Goal: Information Seeking & Learning: Find specific fact

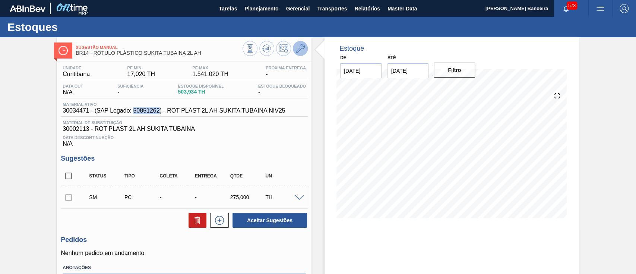
click at [300, 49] on icon at bounding box center [300, 48] width 9 height 9
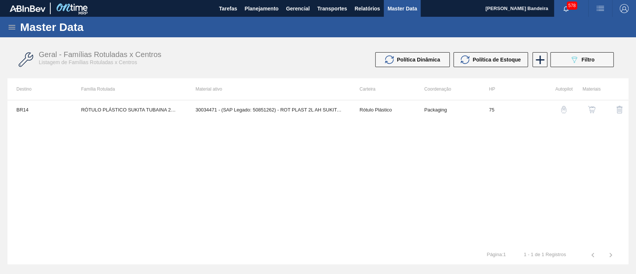
click at [587, 105] on button "button" at bounding box center [591, 110] width 18 height 18
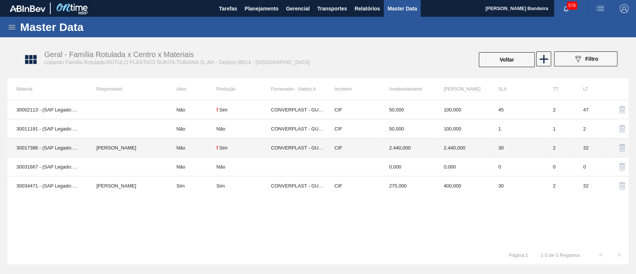
click at [120, 147] on td "[PERSON_NAME]" at bounding box center [127, 147] width 80 height 19
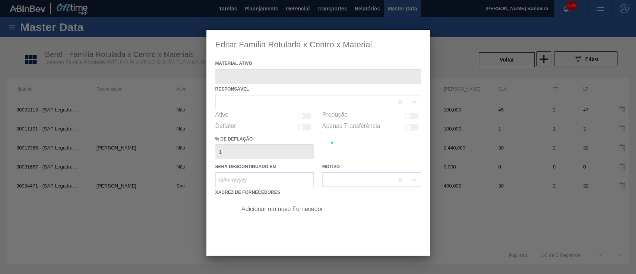
type ativo "30017386 - (SAP Legado: 50800285) - ROT PLAST 2L AH SUKITA TUBAINA 429"
checkbox input "true"
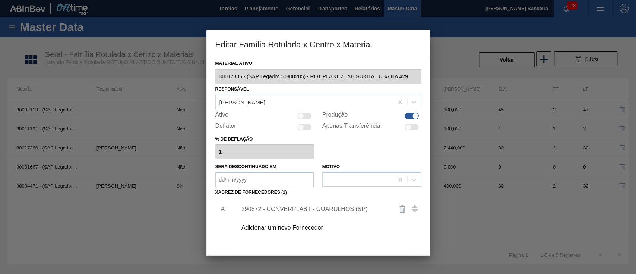
scroll to position [61, 0]
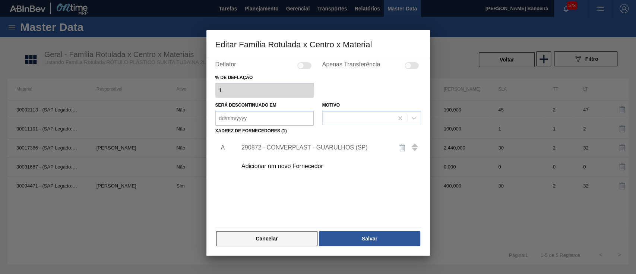
click at [296, 240] on button "Cancelar" at bounding box center [267, 238] width 102 height 15
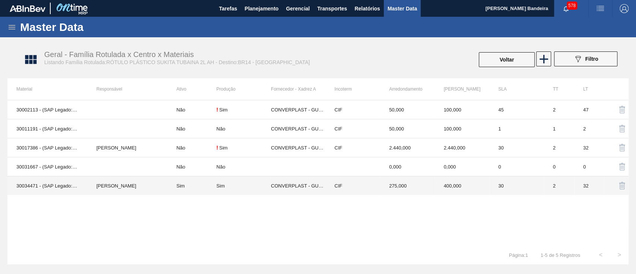
click at [130, 184] on td "[PERSON_NAME]" at bounding box center [127, 185] width 80 height 19
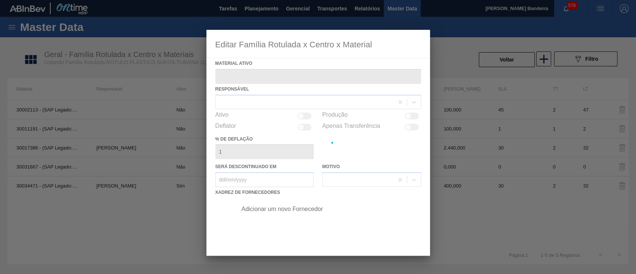
type ativo "30034471 - (SAP Legado: 50851262) - ROT PLAST 2L AH SUKITA TUBAINA NIV25"
checkbox input "true"
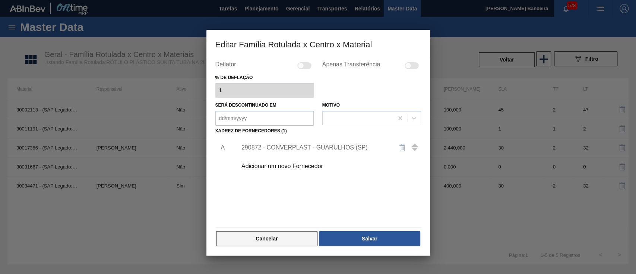
click at [297, 237] on button "Cancelar" at bounding box center [267, 238] width 102 height 15
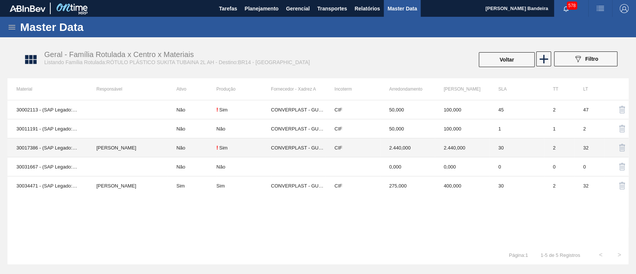
click at [146, 147] on td "[PERSON_NAME]" at bounding box center [127, 147] width 80 height 19
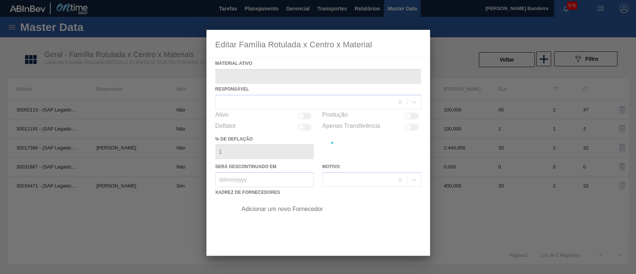
type ativo "30017386 - (SAP Legado: 50800285) - ROT PLAST 2L AH SUKITA TUBAINA 429"
checkbox input "true"
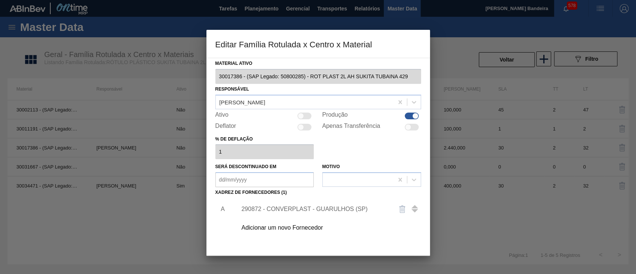
click at [195, 80] on div "Editar Família Rotulada x Centro x Material Material ativo 30017386 - (SAP Lega…" at bounding box center [318, 137] width 636 height 274
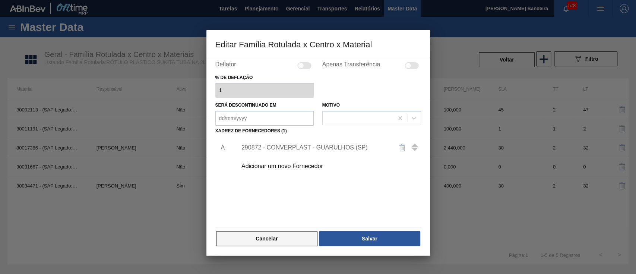
click at [303, 239] on button "Cancelar" at bounding box center [267, 238] width 102 height 15
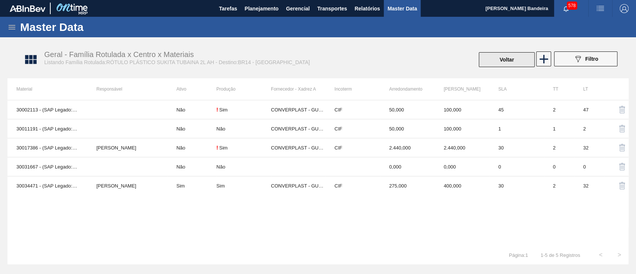
click at [518, 57] on button "Voltar" at bounding box center [506, 59] width 56 height 15
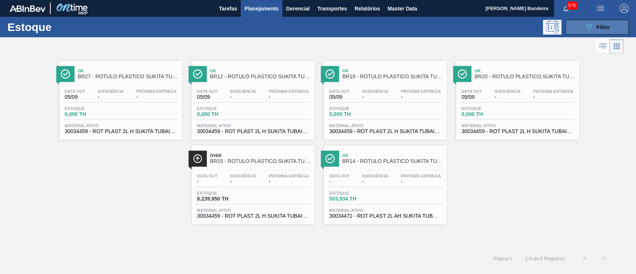
click at [587, 30] on icon "089F7B8B-B2A5-4AFE-B5C0-19BA573D28AC" at bounding box center [588, 27] width 9 height 9
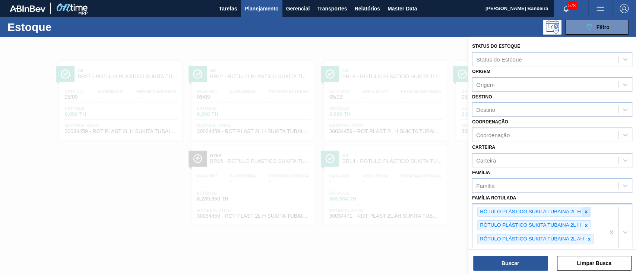
click at [585, 207] on div at bounding box center [586, 211] width 8 height 9
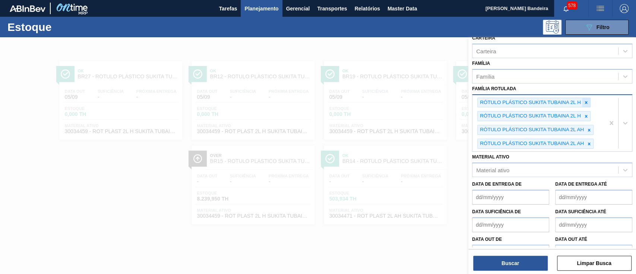
click at [585, 217] on até "Data suficiência até" at bounding box center [593, 224] width 77 height 15
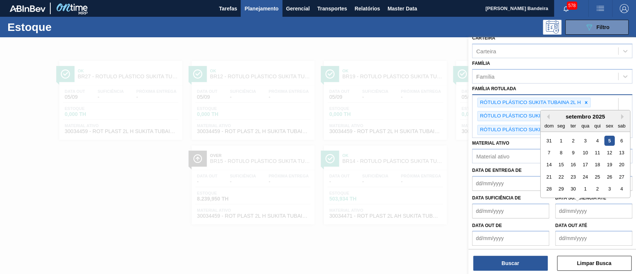
click at [529, 91] on div "Família Rotulada RÓTULO PLÁSTICO SUKITA TUBAINA 2L H RÓTULO PLÁSTICO SUKITA TUB…" at bounding box center [552, 110] width 160 height 54
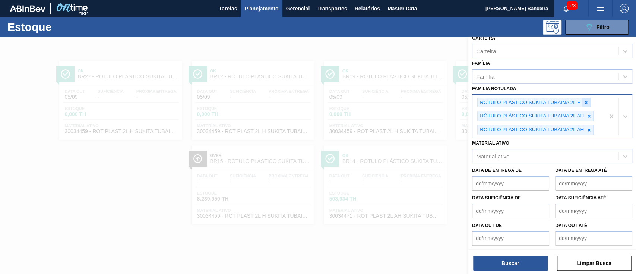
click at [588, 102] on icon at bounding box center [585, 102] width 5 height 5
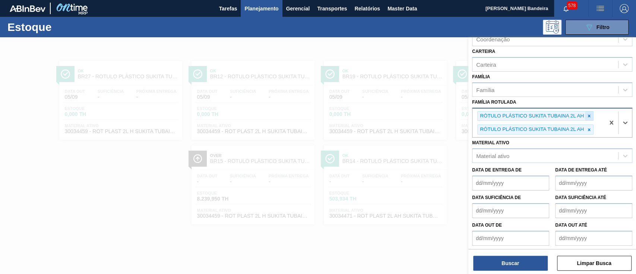
click at [588, 113] on icon at bounding box center [588, 115] width 5 height 5
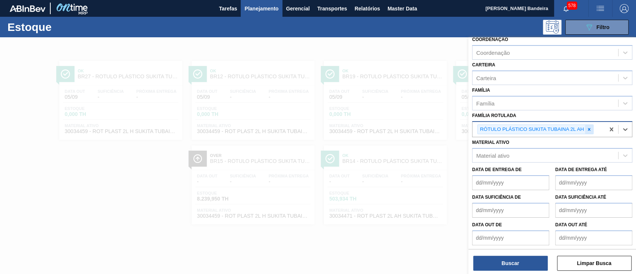
click at [587, 128] on icon at bounding box center [588, 129] width 5 height 5
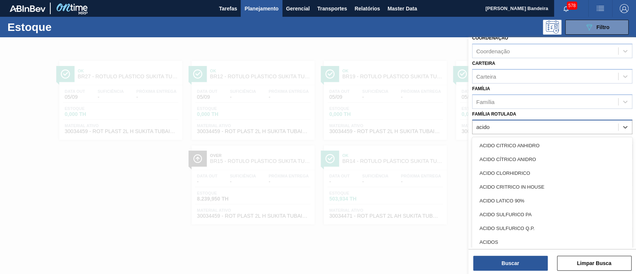
scroll to position [80, 0]
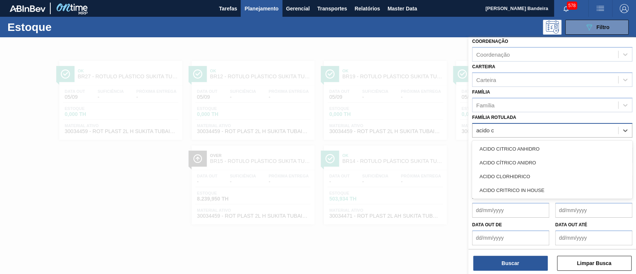
type Rotulada "acido ci"
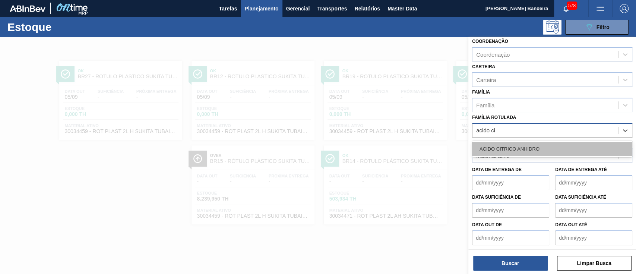
click at [570, 146] on div "ACIDO CITRICO ANHIDRO" at bounding box center [552, 149] width 160 height 14
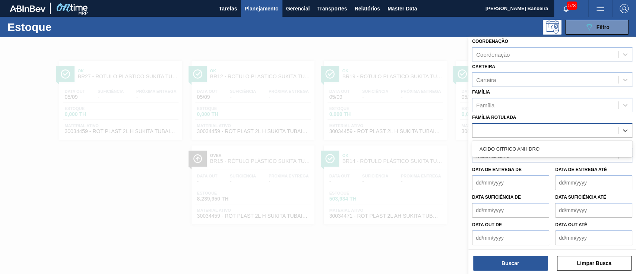
scroll to position [82, 0]
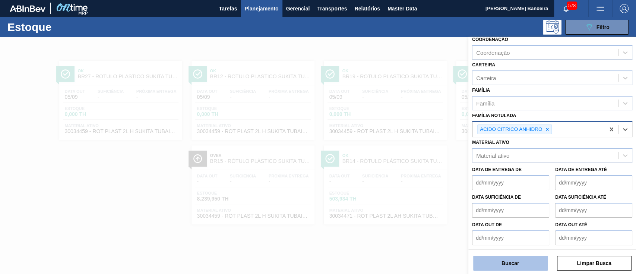
click at [535, 261] on button "Buscar" at bounding box center [510, 262] width 74 height 15
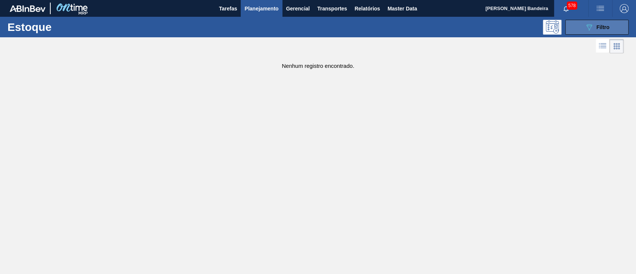
click at [595, 29] on div "089F7B8B-B2A5-4AFE-B5C0-19BA573D28AC Filtro" at bounding box center [596, 27] width 25 height 9
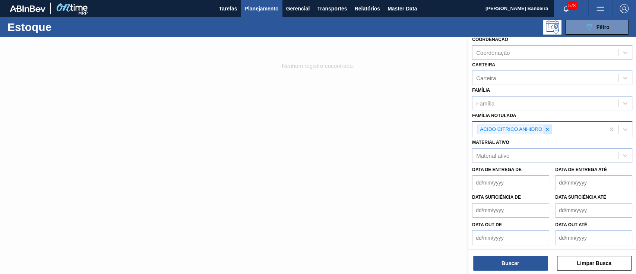
click at [547, 128] on icon at bounding box center [547, 129] width 3 height 3
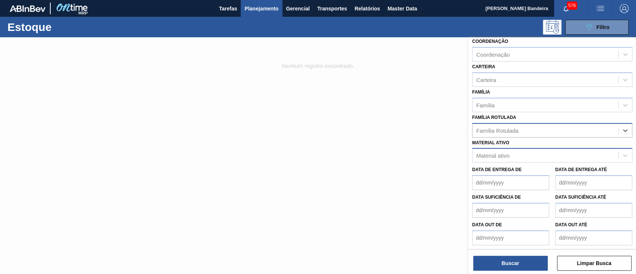
click at [525, 155] on div "Material ativo" at bounding box center [545, 155] width 146 height 11
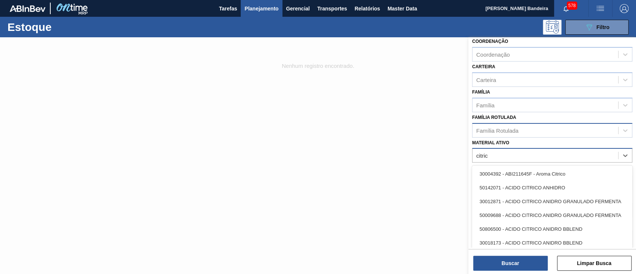
type ativo "citrico"
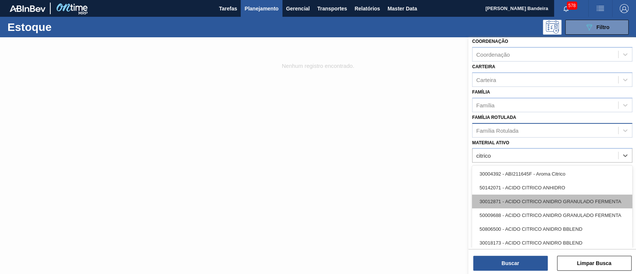
scroll to position [75, 0]
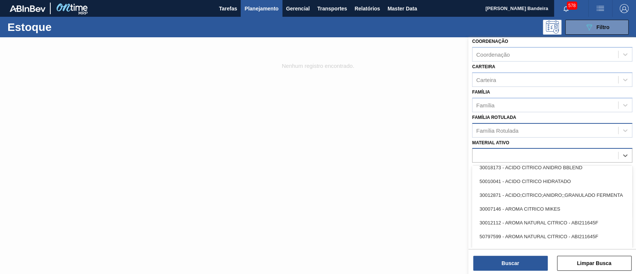
click at [532, 155] on div "citrico" at bounding box center [545, 155] width 146 height 11
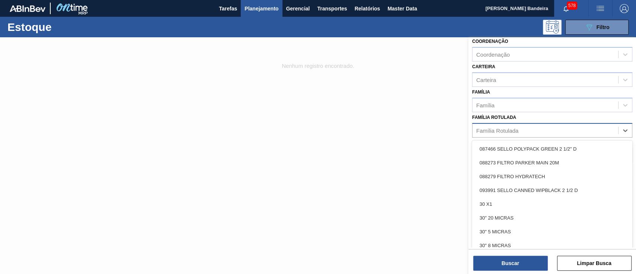
click at [531, 129] on div "Família Rotulada" at bounding box center [545, 130] width 146 height 11
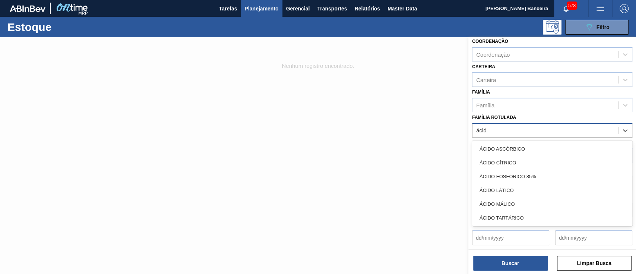
type Rotulada "ácido"
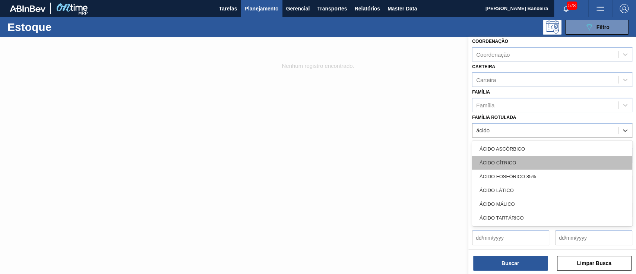
click at [525, 156] on div "ÁCIDO CÍTRICO" at bounding box center [552, 163] width 160 height 14
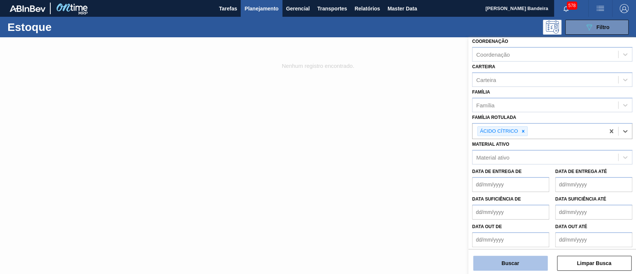
click at [494, 264] on button "Buscar" at bounding box center [510, 262] width 74 height 15
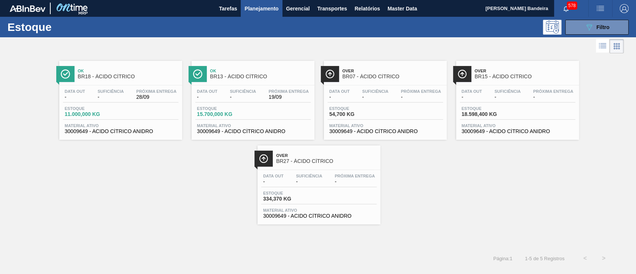
click at [518, 131] on span "30009649 - ACIDO CÍTRICO ANIDRO" at bounding box center [517, 131] width 112 height 6
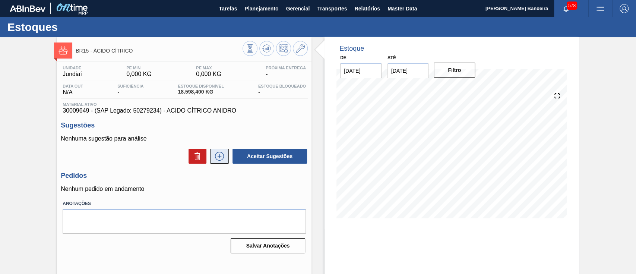
click at [217, 156] on icon at bounding box center [219, 156] width 12 height 9
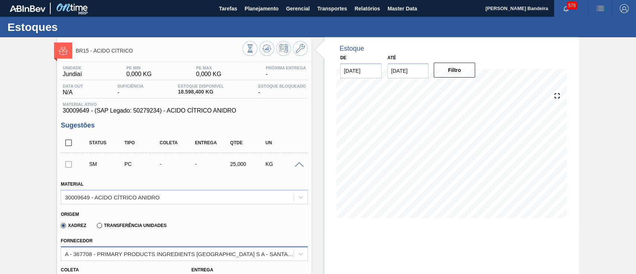
scroll to position [10, 0]
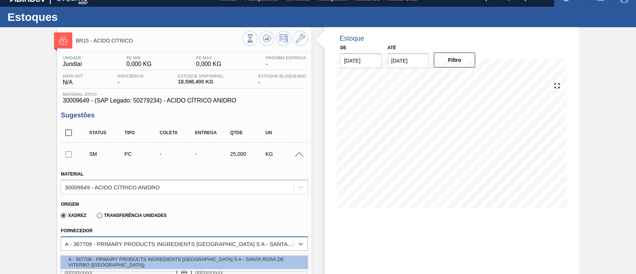
click at [76, 251] on div "option A - 367708 - PRIMARY PRODUCTS INGREDIENTS [GEOGRAPHIC_DATA] S A - SANTA …" at bounding box center [184, 243] width 247 height 15
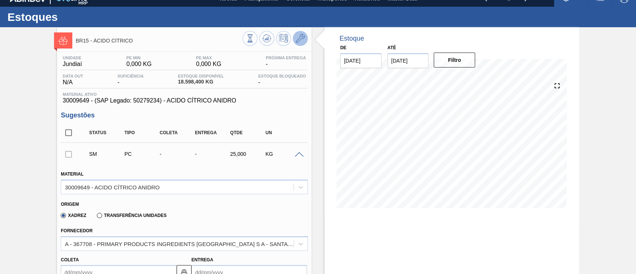
click at [299, 42] on icon at bounding box center [300, 38] width 9 height 9
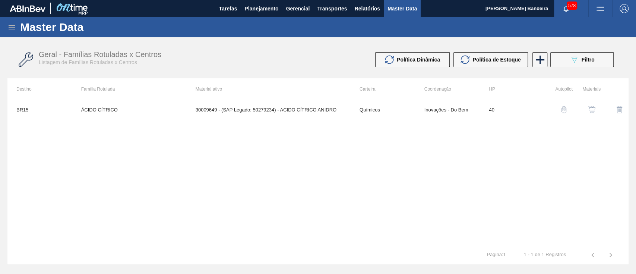
click at [589, 111] on img "button" at bounding box center [591, 109] width 7 height 7
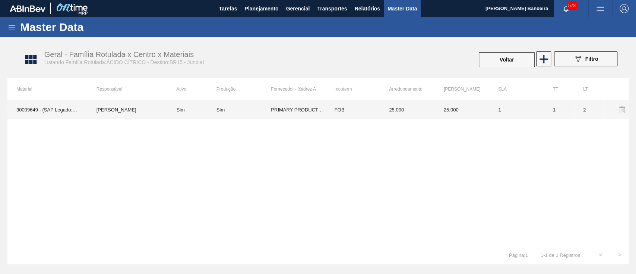
click at [282, 111] on td "PRIMARY PRODUCTS INGREDIENTS [GEOGRAPHIC_DATA] S A - SANTA ROSA DE VITERBO ([GE…" at bounding box center [298, 109] width 54 height 19
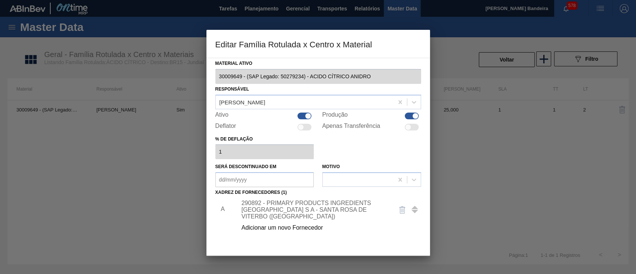
click at [274, 213] on div "290892 - PRIMARY PRODUCTS INGREDIENTS [GEOGRAPHIC_DATA] S A - SANTA ROSA DE VIT…" at bounding box center [314, 210] width 146 height 20
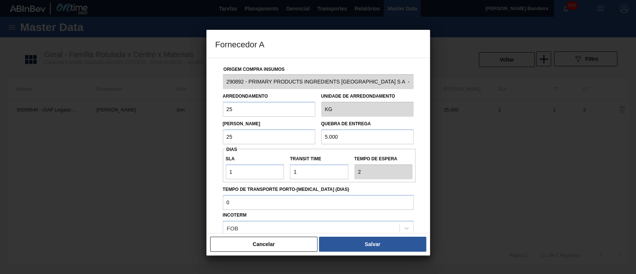
click at [347, 91] on div "Origem Compra Insumos 290892 - PRIMARY PRODUCTS INGREDIENTS [GEOGRAPHIC_DATA] S…" at bounding box center [318, 181] width 206 height 246
click at [413, 86] on div "290892 - PRIMARY PRODUCTS INGREDIENTS [GEOGRAPHIC_DATA] S A - SANTA ROSA DE VIT…" at bounding box center [318, 81] width 197 height 15
click at [277, 245] on button "Cancelar" at bounding box center [264, 243] width 108 height 15
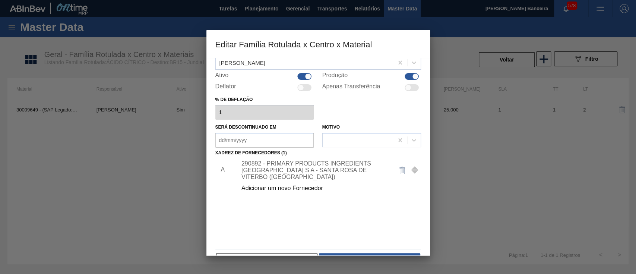
scroll to position [61, 0]
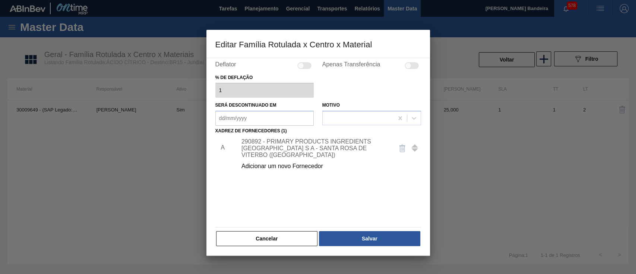
click at [297, 235] on button "Cancelar" at bounding box center [267, 238] width 102 height 15
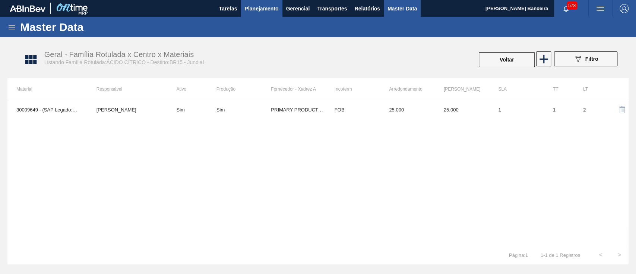
click at [271, 8] on span "Planejamento" at bounding box center [261, 8] width 34 height 9
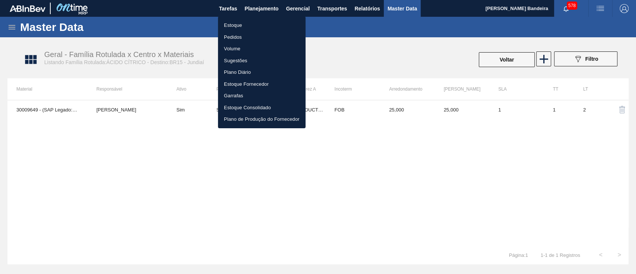
click at [265, 24] on li "Estoque" at bounding box center [261, 25] width 87 height 12
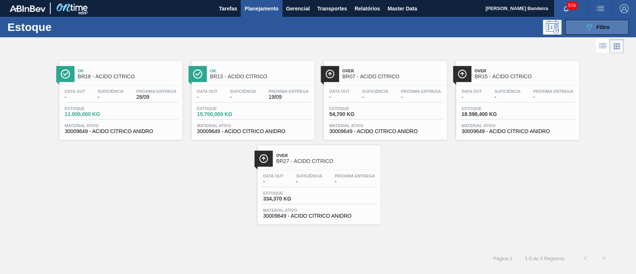
click at [590, 22] on button "089F7B8B-B2A5-4AFE-B5C0-19BA573D28AC Filtro" at bounding box center [596, 27] width 63 height 15
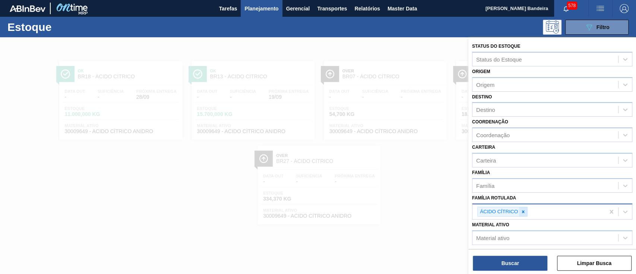
click at [524, 209] on icon at bounding box center [522, 211] width 5 height 5
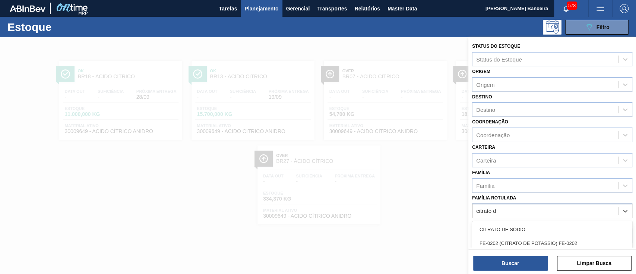
type Rotulada "citrato de"
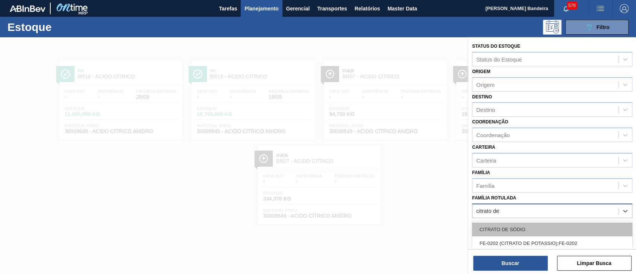
click at [519, 222] on div "CITRATO DE SÓDIO" at bounding box center [552, 229] width 160 height 14
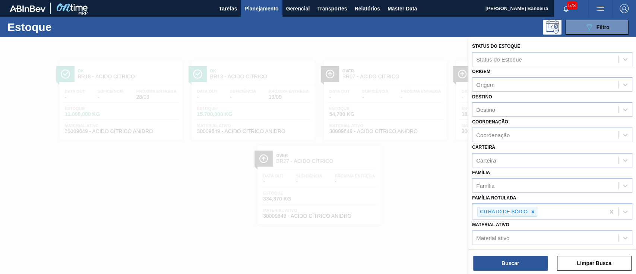
click at [512, 271] on div "Status do Estoque Status do Estoque Origem Origem Destino Destino Coordenação C…" at bounding box center [552, 156] width 168 height 238
click at [512, 264] on button "Buscar" at bounding box center [510, 262] width 74 height 15
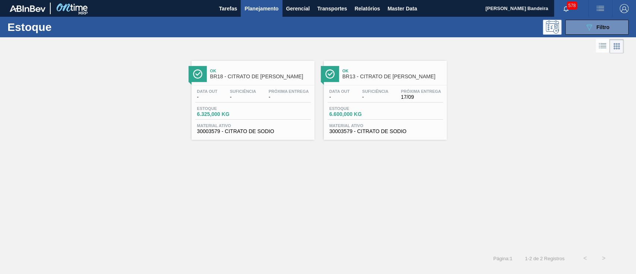
click at [364, 136] on div "Data out - Suficiência - Próxima Entrega 17/09 Estoque 6.600,000 KG Material at…" at bounding box center [385, 110] width 123 height 51
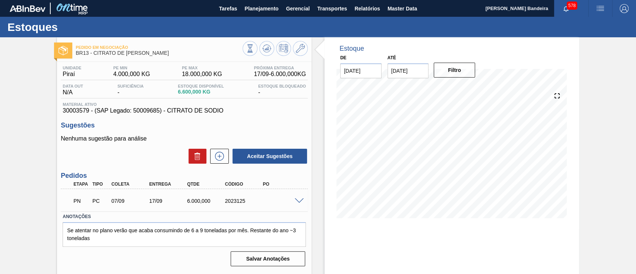
click at [300, 201] on span at bounding box center [299, 201] width 9 height 6
